Goal: Task Accomplishment & Management: Complete application form

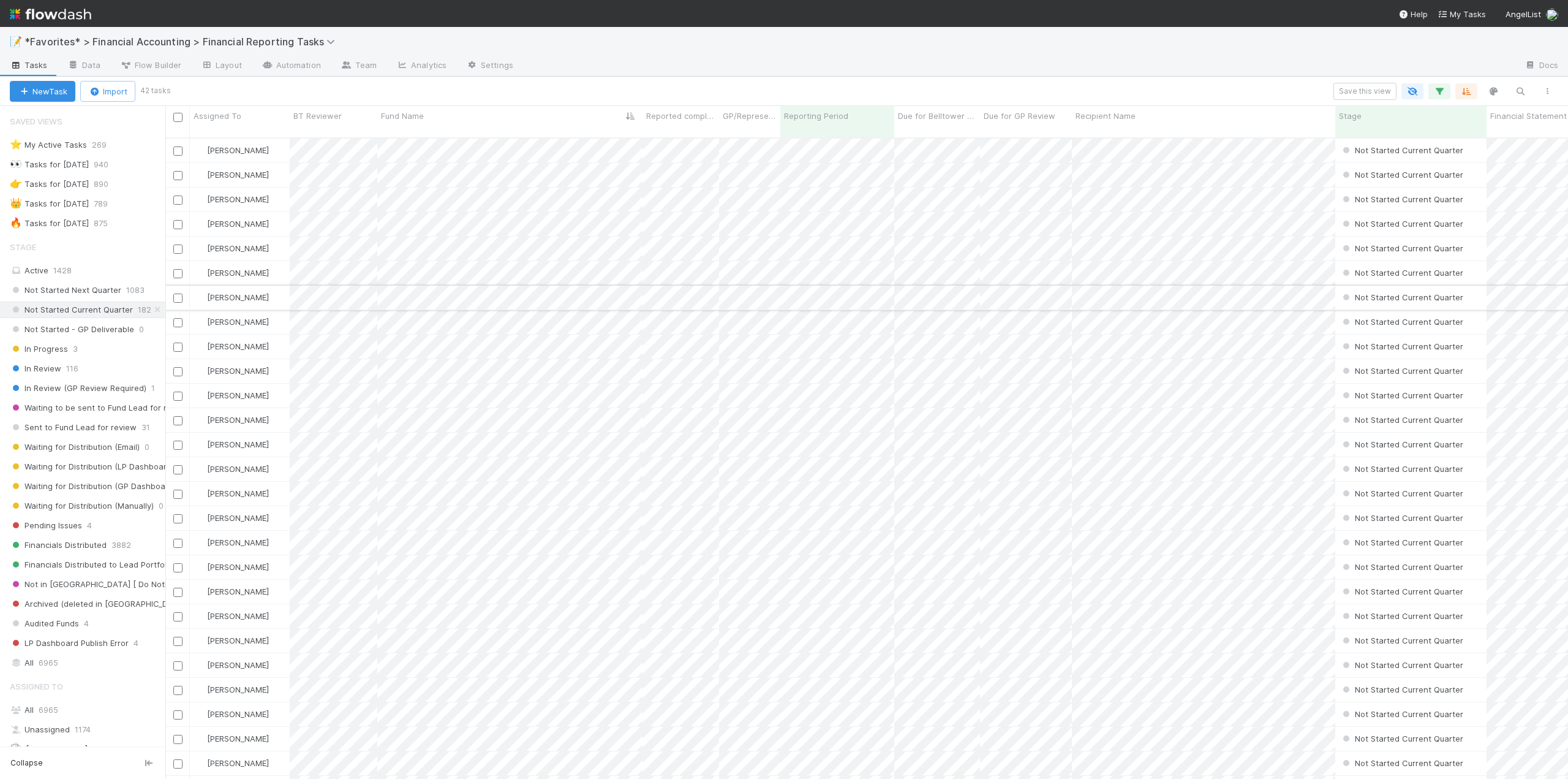
scroll to position [642, 1394]
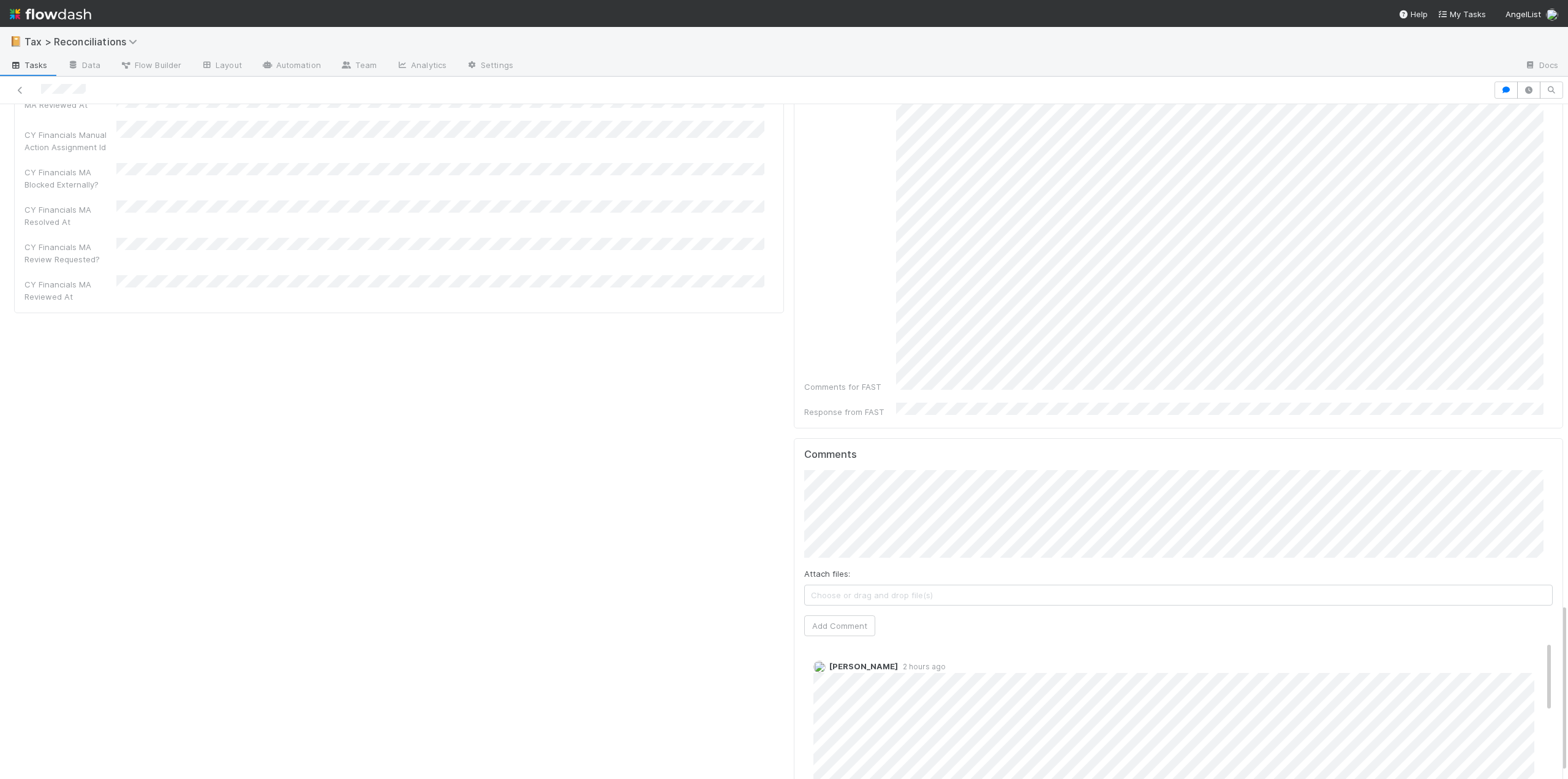
scroll to position [2029, 0]
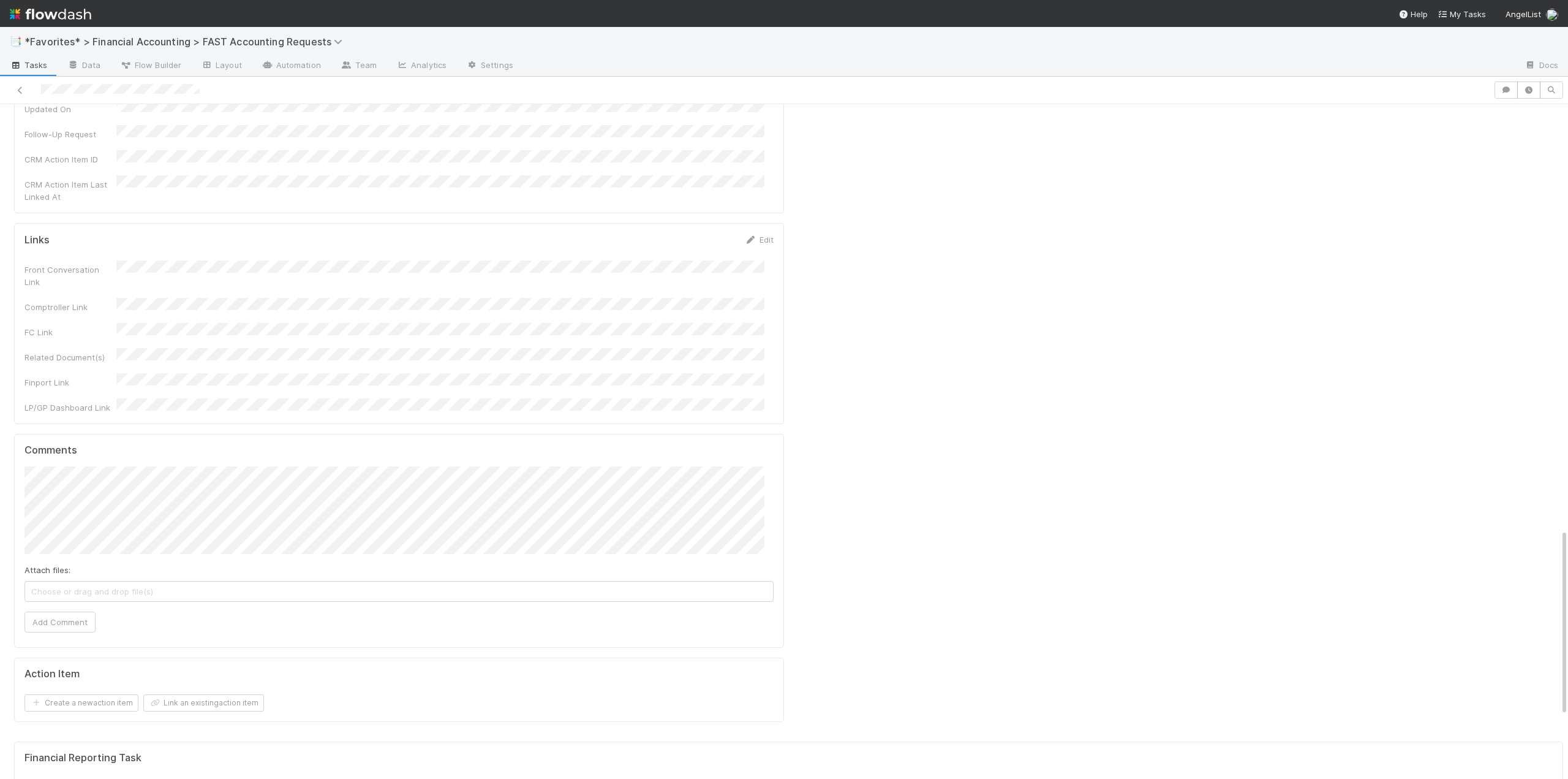
scroll to position [1532, 0]
click at [64, 499] on button "Add Comment" at bounding box center [60, 509] width 71 height 21
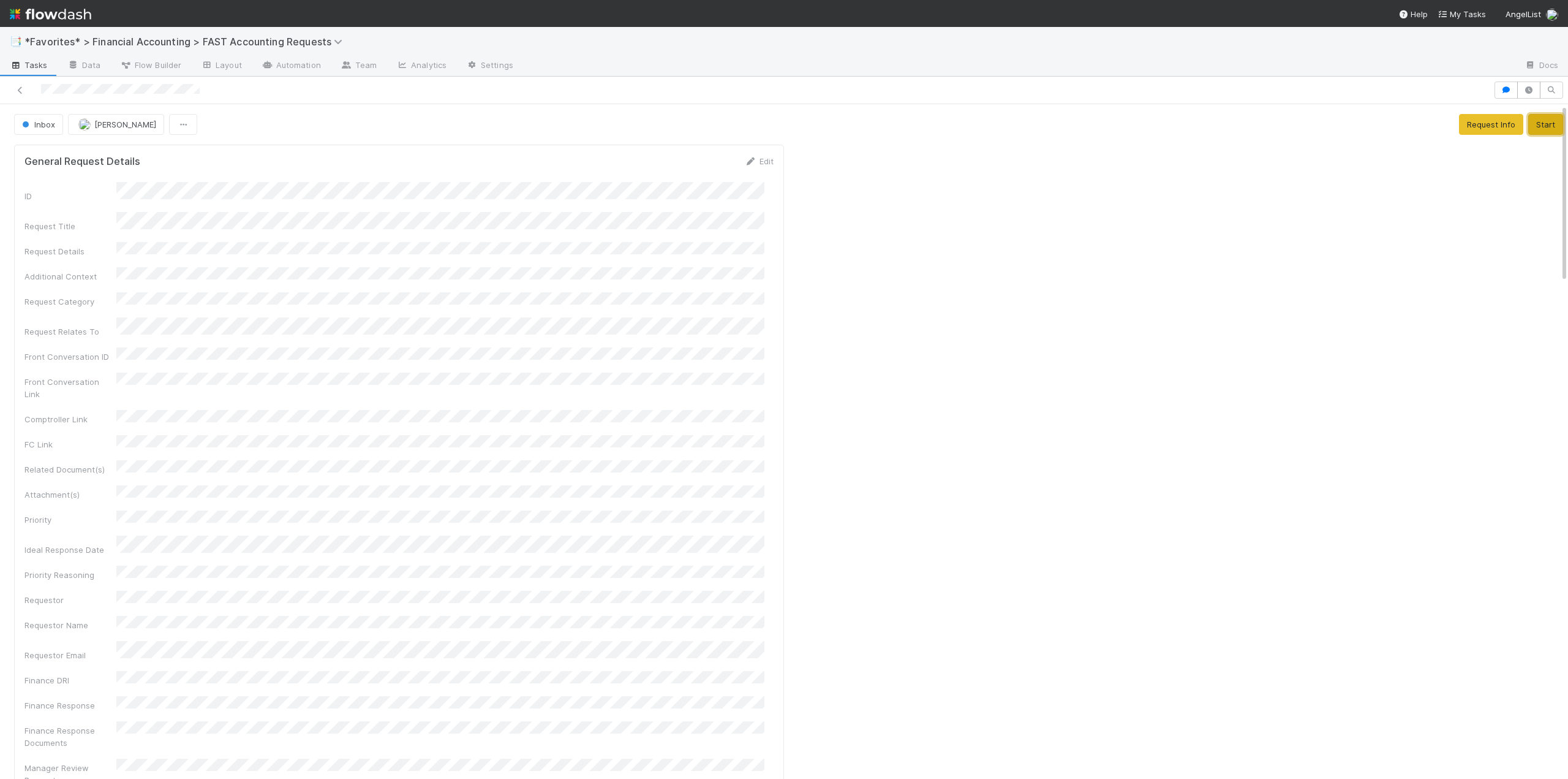
click at [1528, 129] on button "Start" at bounding box center [1546, 124] width 35 height 21
click at [1365, 126] on button "Complete" at bounding box center [1382, 124] width 53 height 21
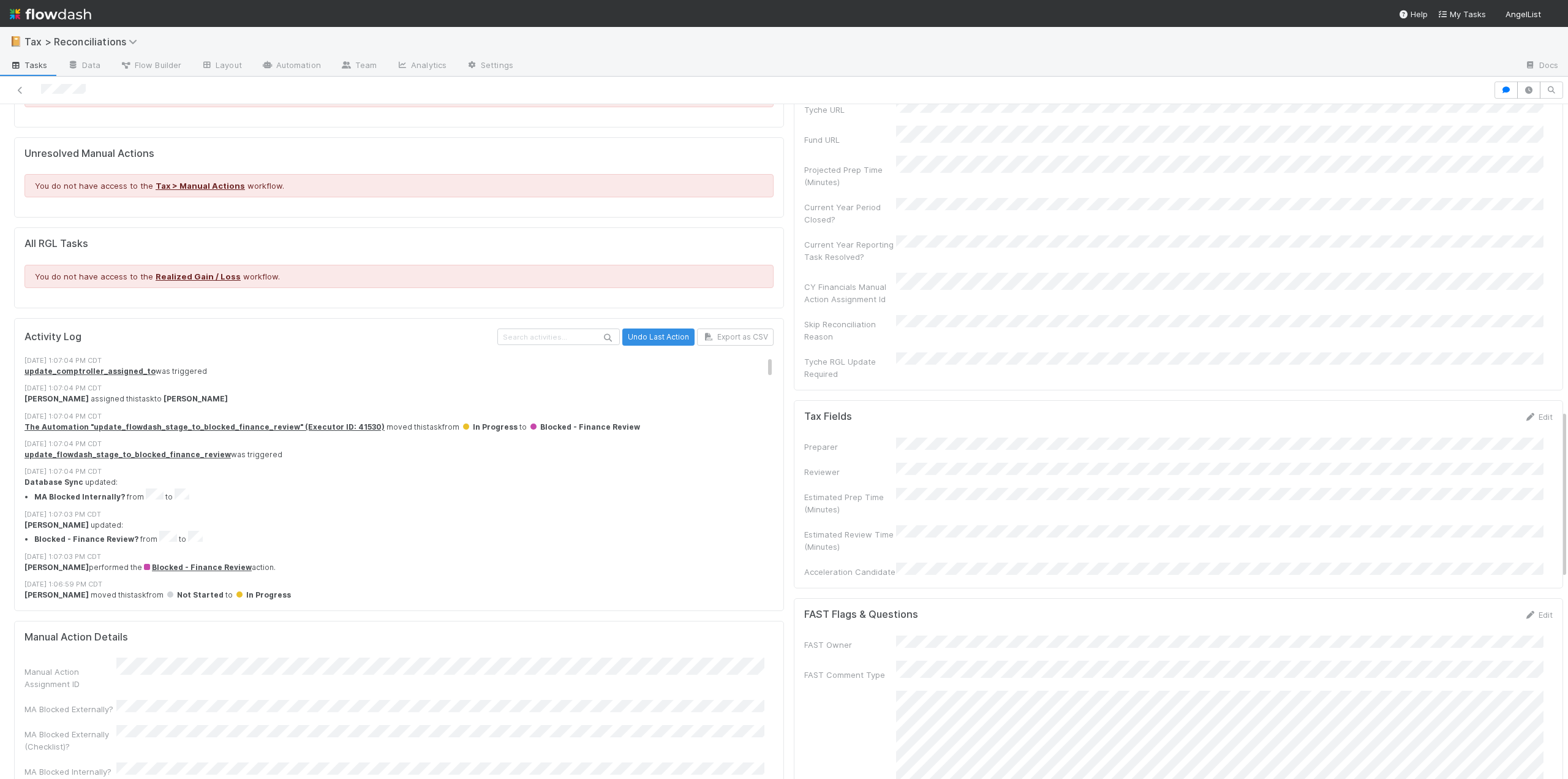
scroll to position [1471, 0]
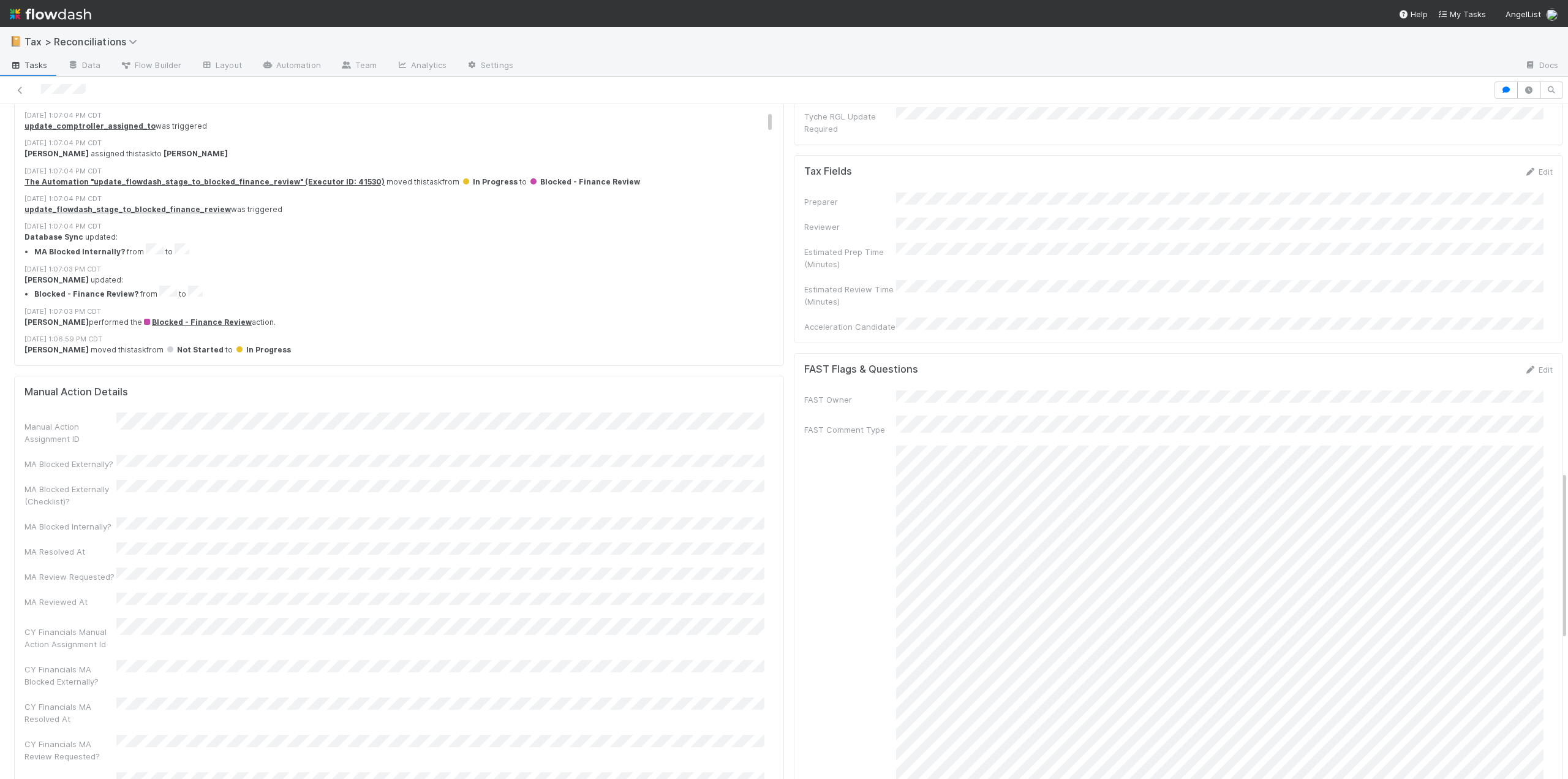
click at [840, 487] on div "Comments for FAST" at bounding box center [1178, 668] width 749 height 444
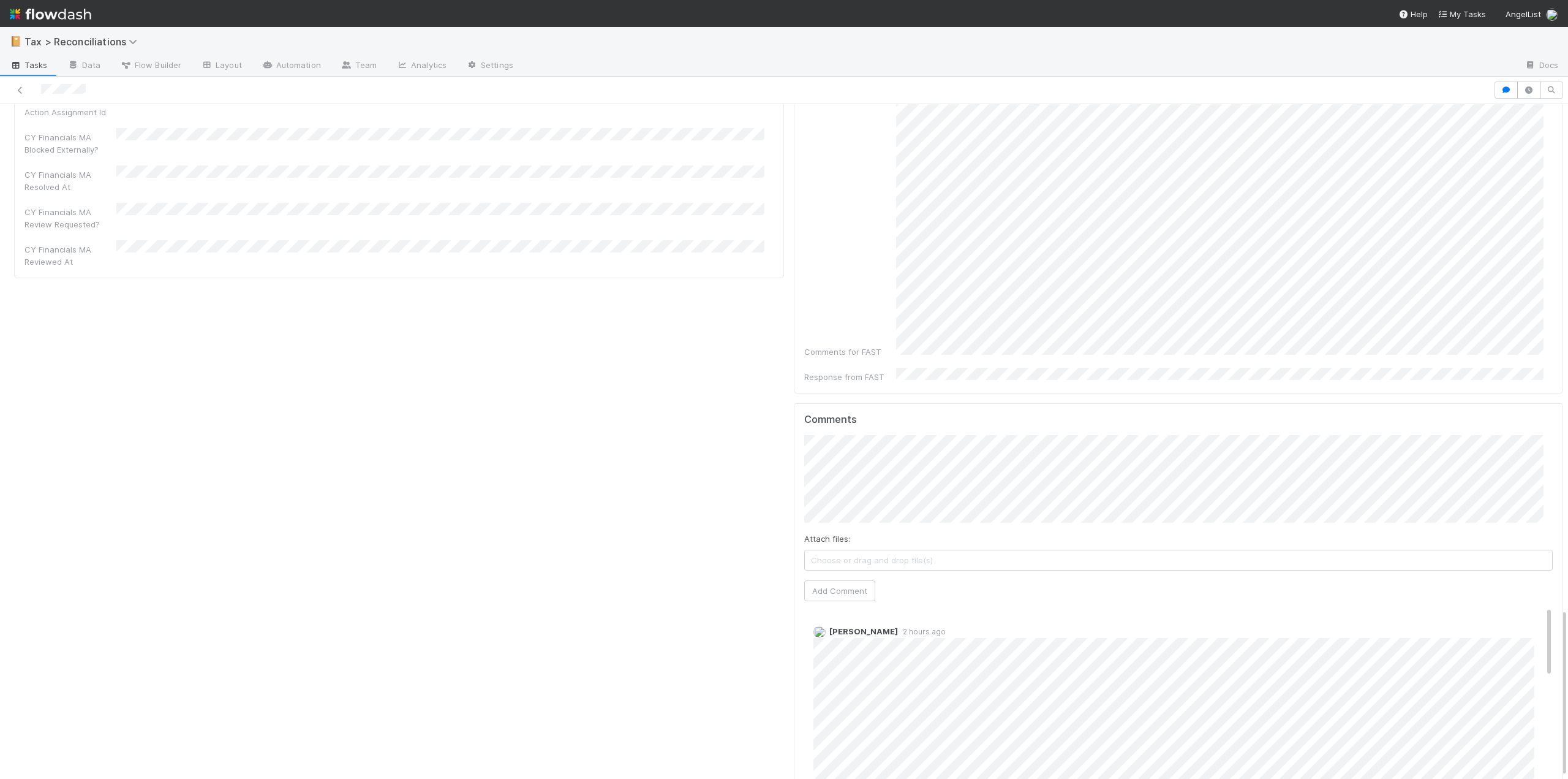
scroll to position [2022, 0]
click at [840, 393] on span "[PERSON_NAME]" at bounding box center [858, 393] width 62 height 10
click at [877, 393] on img "button" at bounding box center [878, 393] width 12 height 12
click at [825, 554] on button "Add Comment" at bounding box center [840, 564] width 71 height 21
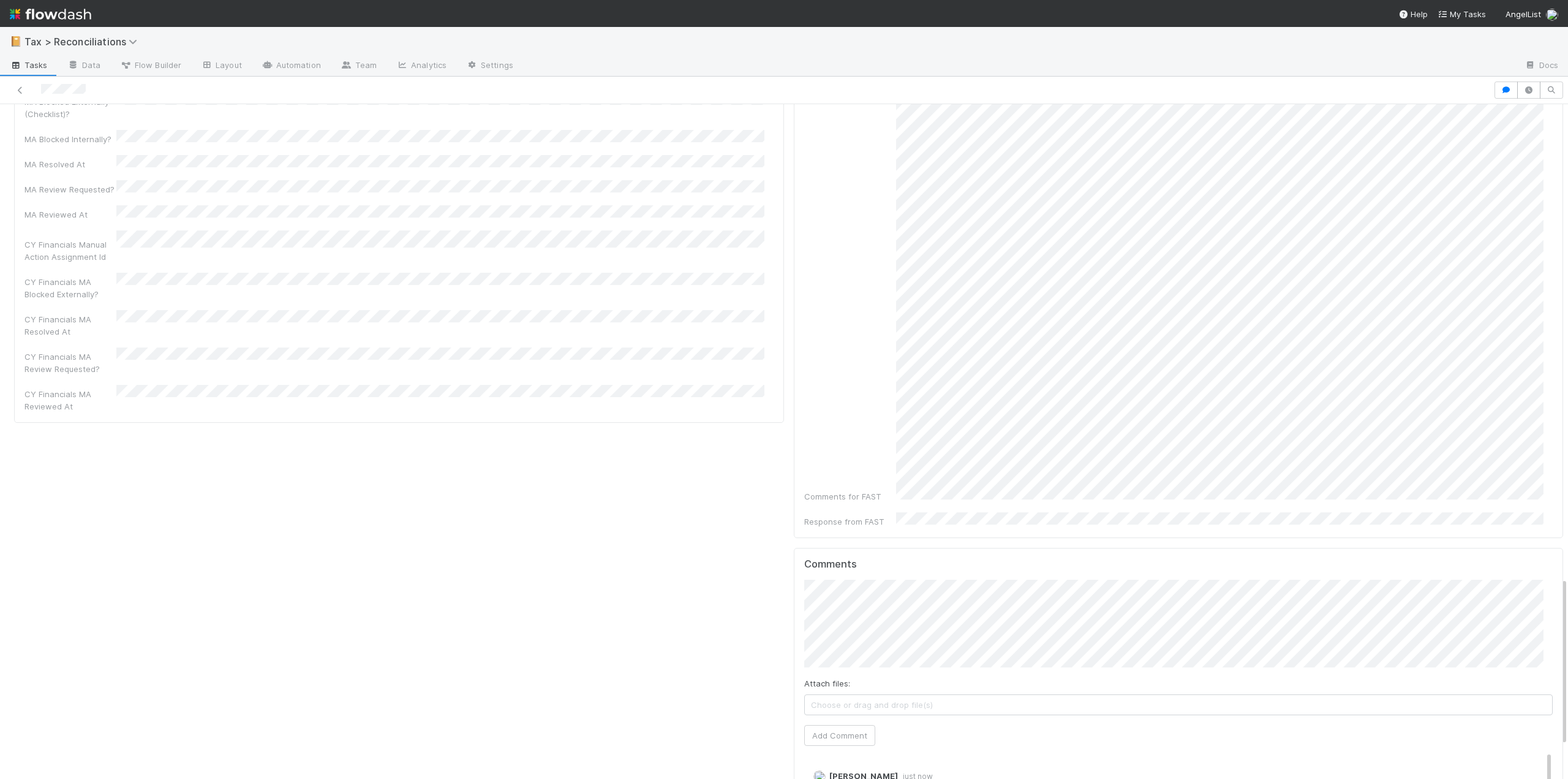
scroll to position [1968, 0]
click at [830, 439] on span "[PERSON_NAME]" at bounding box center [858, 438] width 62 height 10
click at [836, 689] on button "Add Comment" at bounding box center [840, 699] width 71 height 21
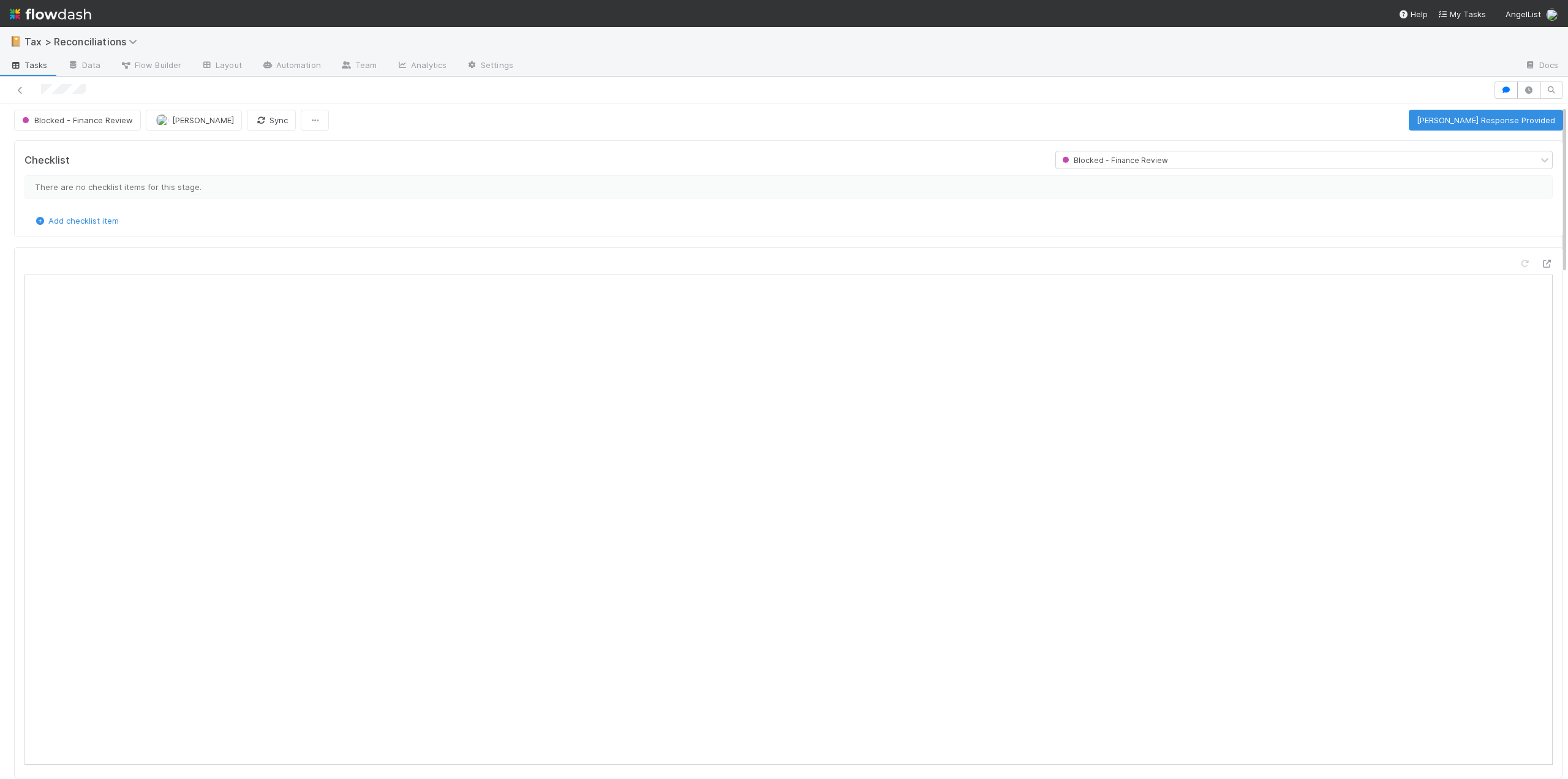
scroll to position [0, 0]
click at [1442, 117] on button "[PERSON_NAME] Response Provided" at bounding box center [1486, 124] width 154 height 21
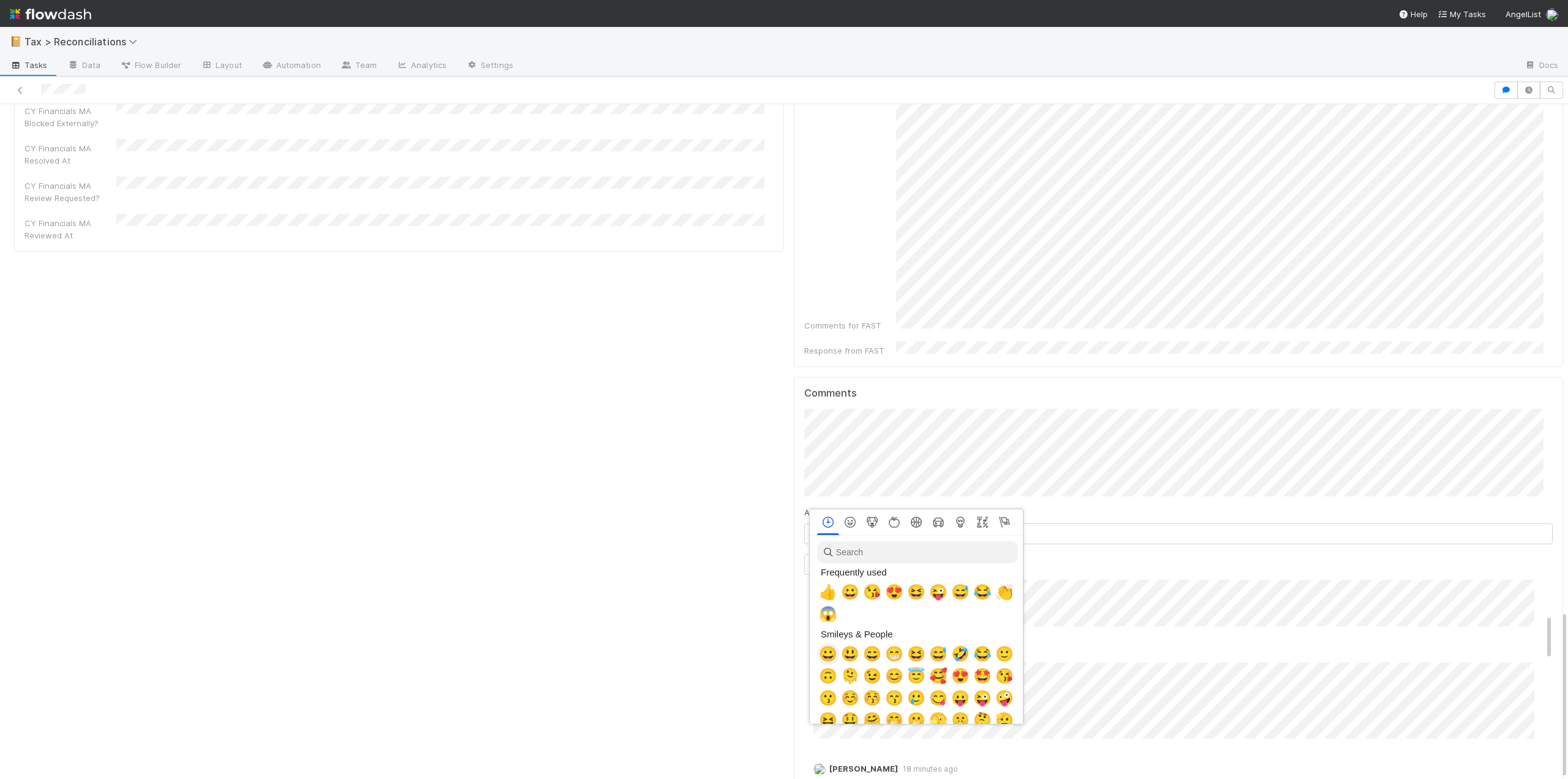
scroll to position [0, 4]
click at [1063, 637] on div at bounding box center [784, 389] width 1568 height 779
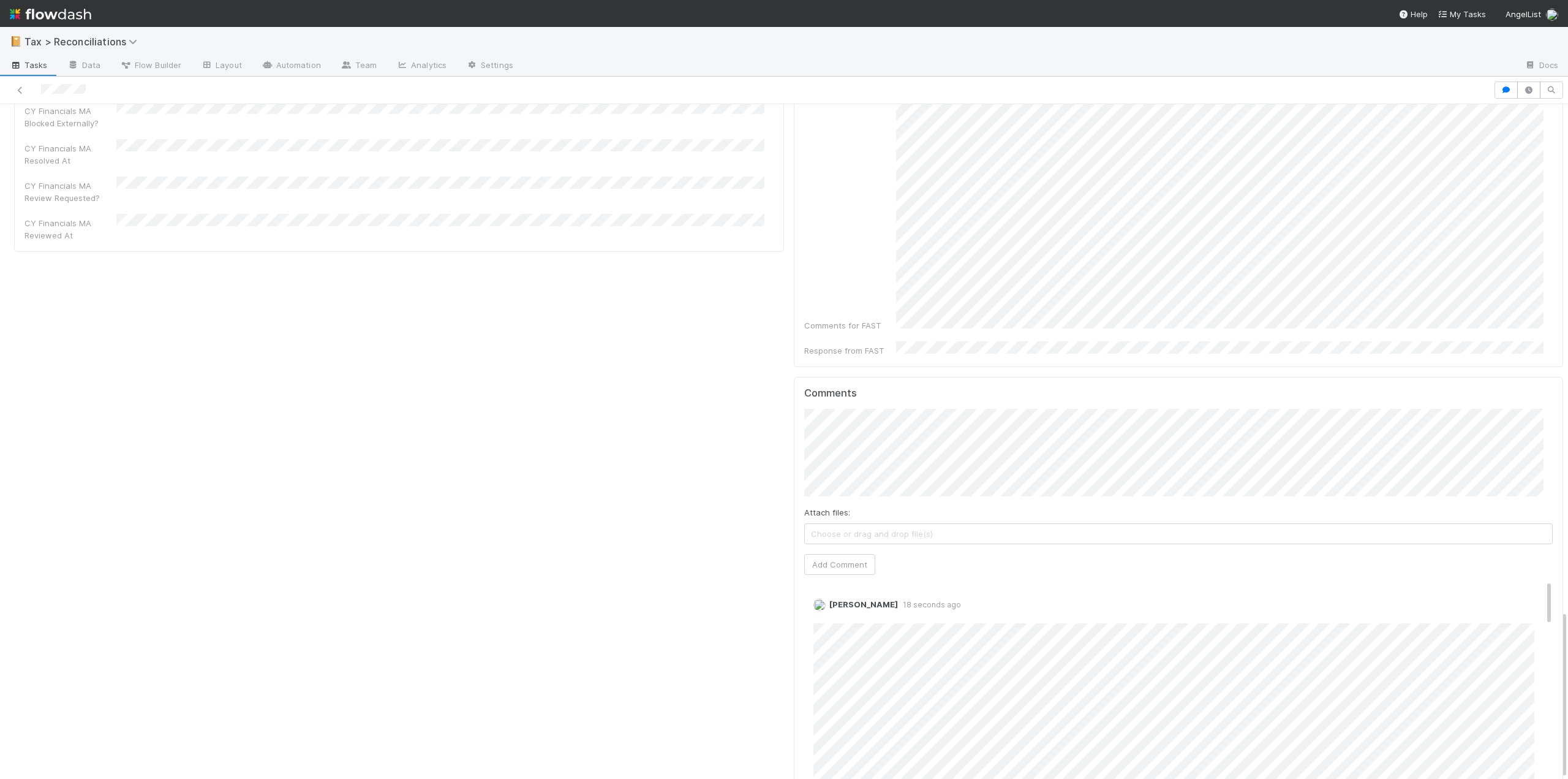
scroll to position [0, 0]
click at [875, 377] on span "[PERSON_NAME]" at bounding box center [858, 376] width 62 height 10
click at [835, 657] on button "Add Comment" at bounding box center [840, 667] width 71 height 21
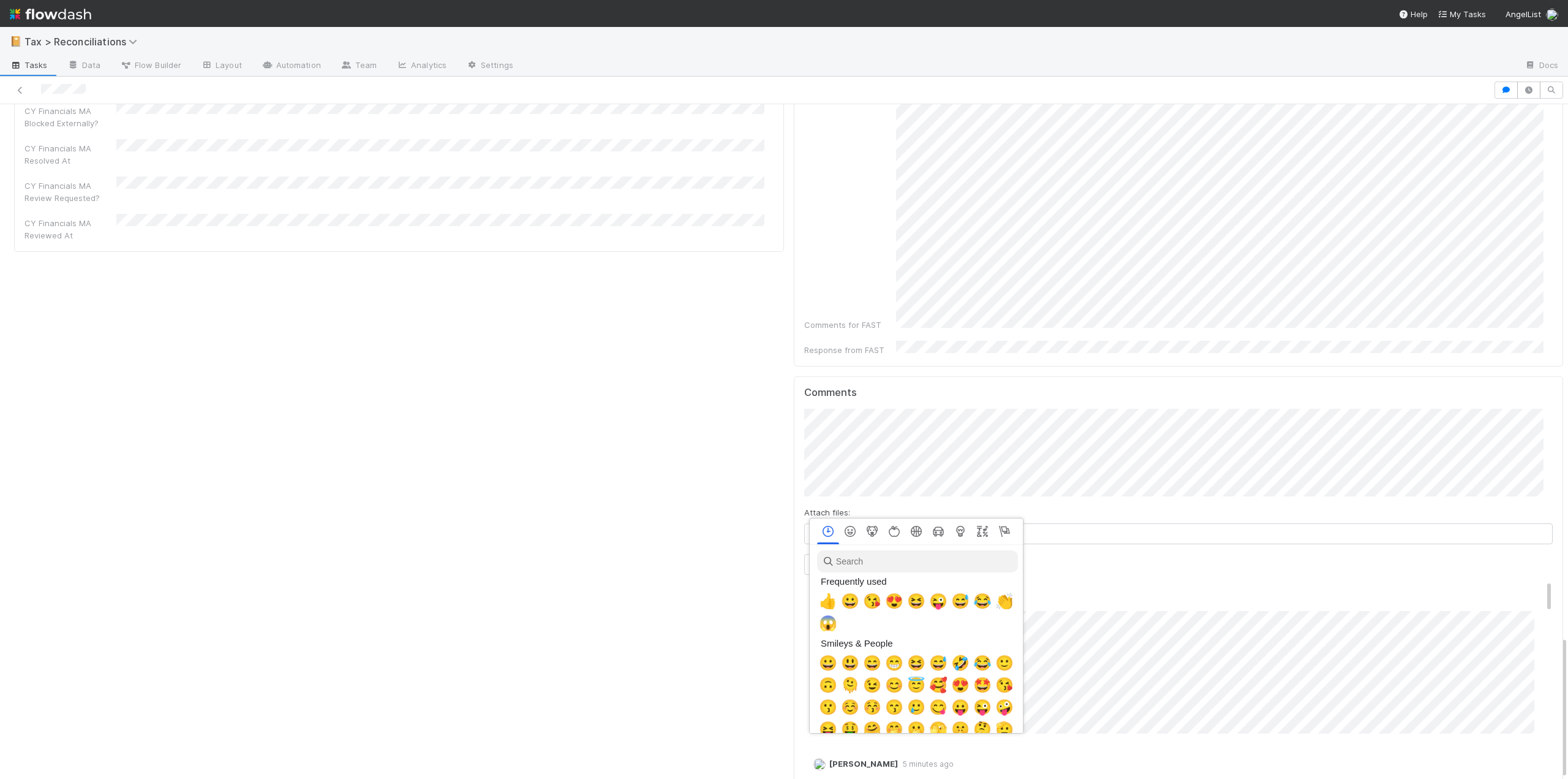
scroll to position [0, 4]
click at [826, 601] on span "👍" at bounding box center [825, 601] width 18 height 17
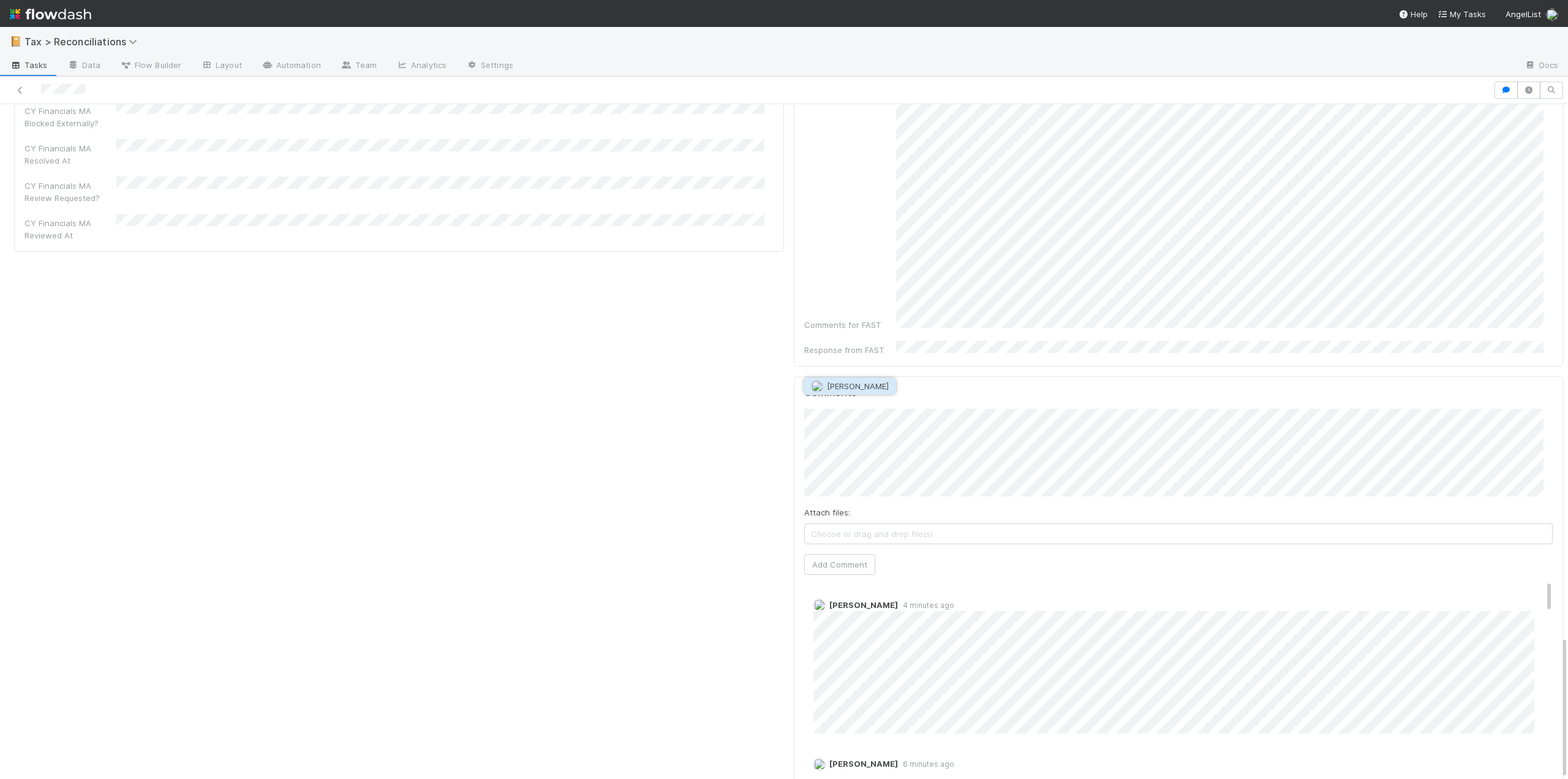
click at [860, 388] on span "[PERSON_NAME]" at bounding box center [858, 386] width 62 height 10
click at [827, 554] on button "Add Comment" at bounding box center [840, 564] width 71 height 21
